Goal: Browse casually

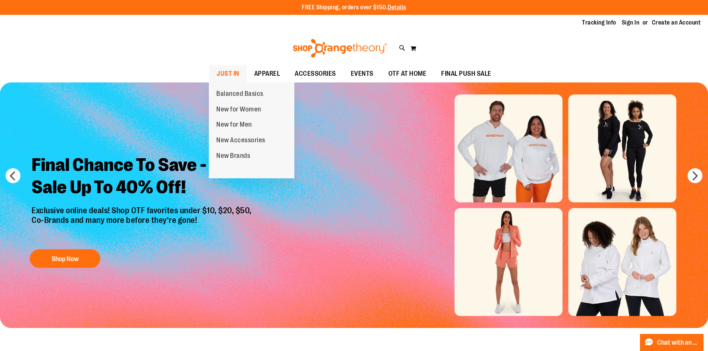
type input "**********"
click at [219, 74] on span "JUST IN" at bounding box center [228, 73] width 23 height 17
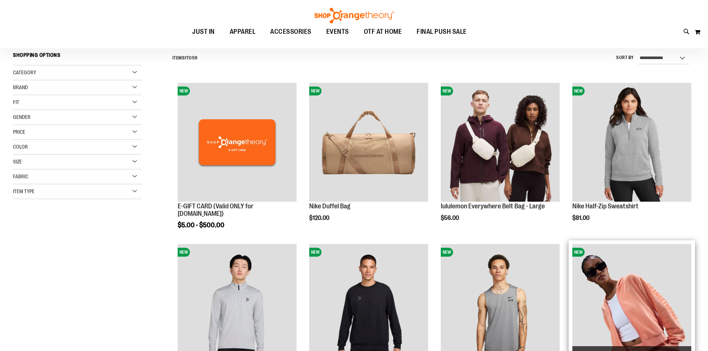
scroll to position [148, 0]
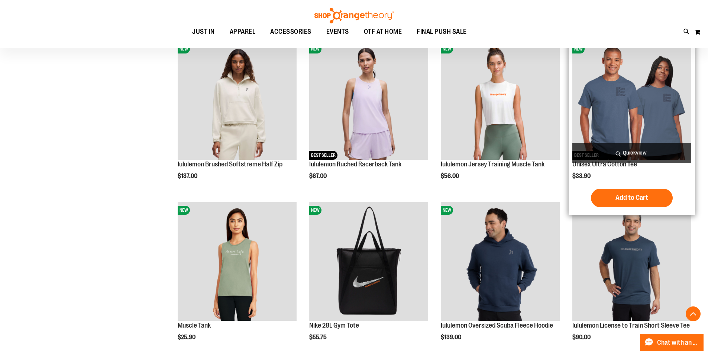
scroll to position [594, 0]
